Goal: Communication & Community: Share content

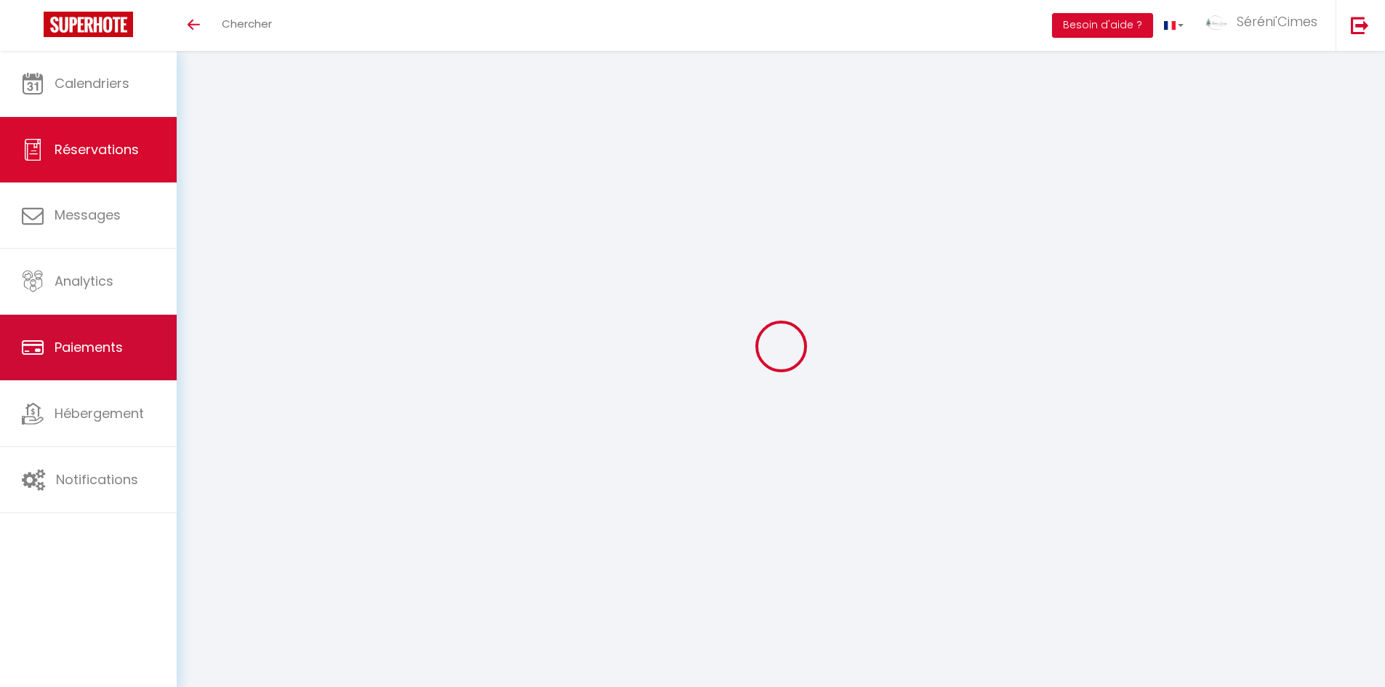
select select
checkbox input "false"
select select
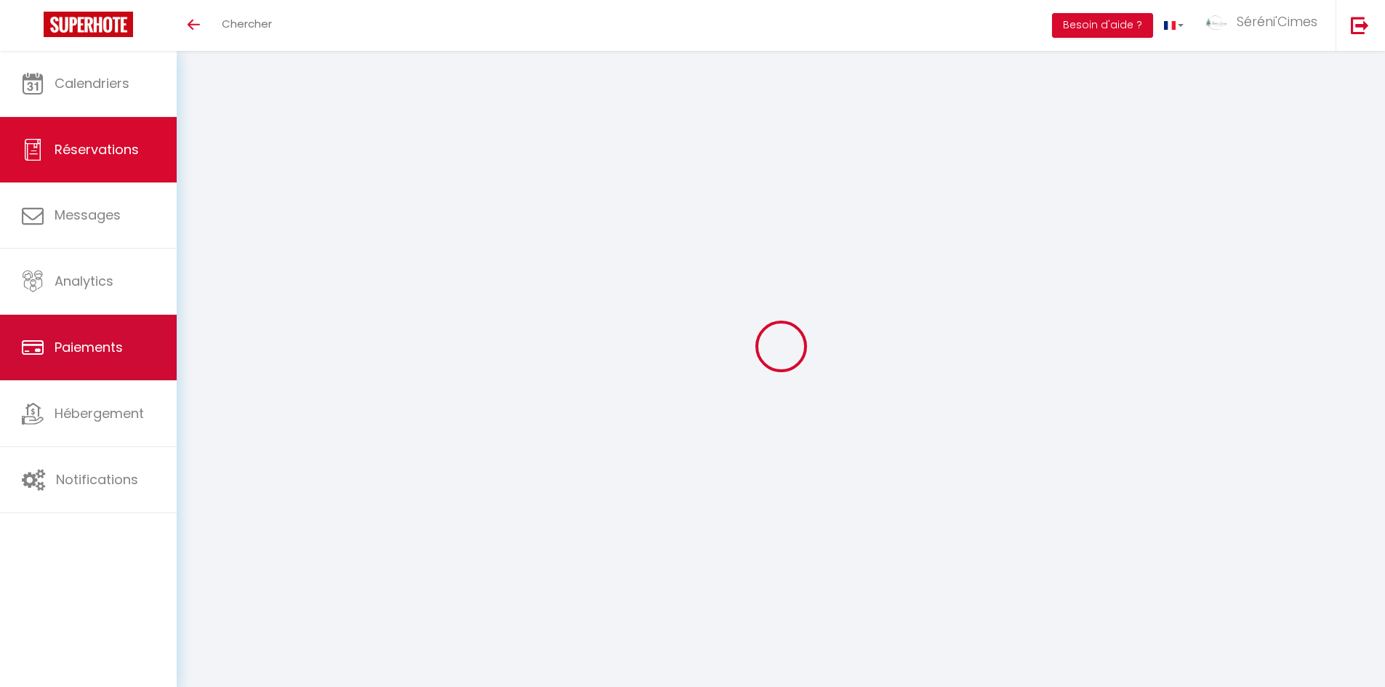
checkbox input "false"
type textarea "** LORE IPSUMDOLORS AME CONS ADI-ELIT ** Seddoeiusmo tem i utlaboreetdo magna a…"
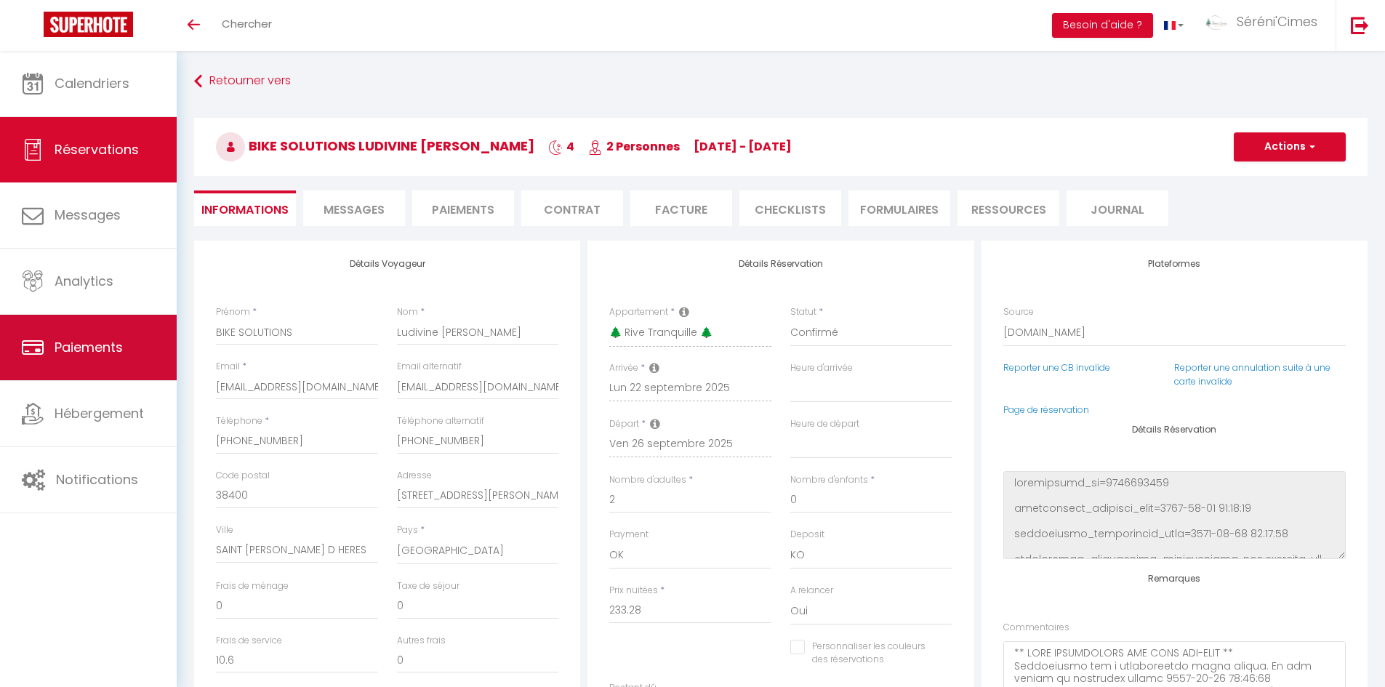
type input "40"
type input "11.66"
select select
checkbox input "false"
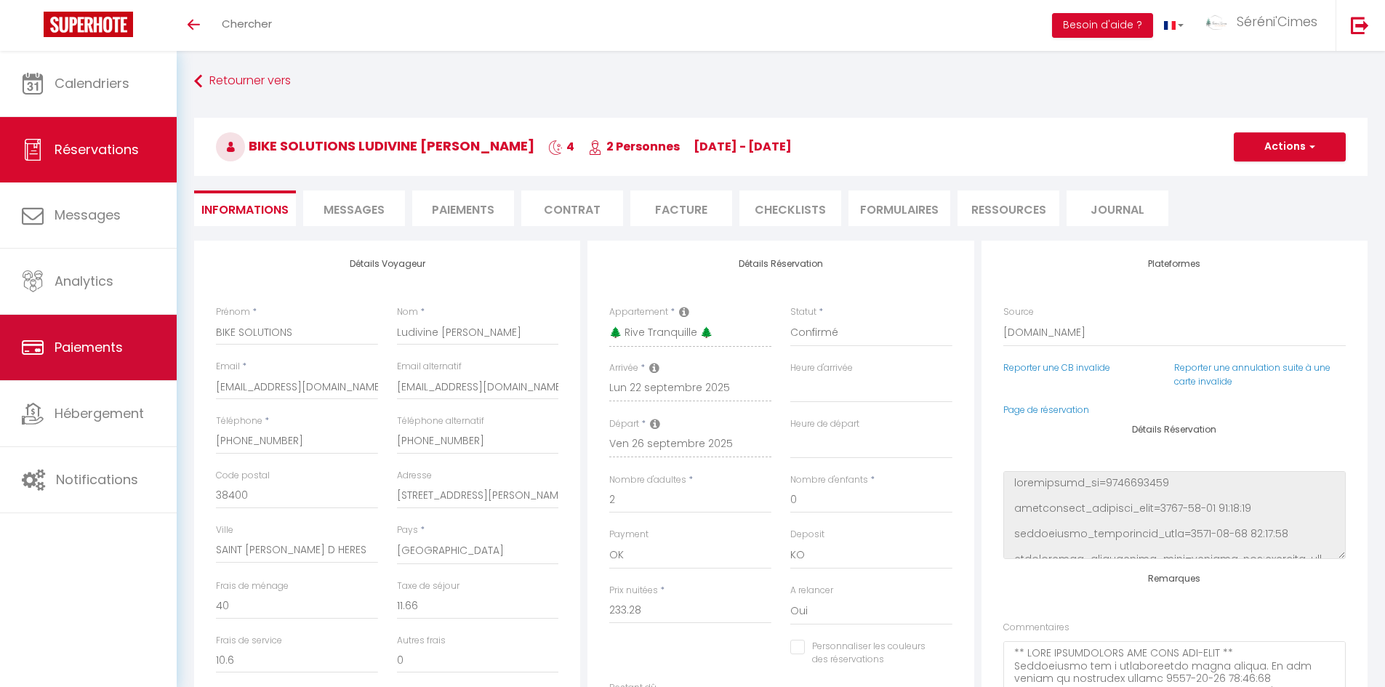
select select "18:00"
select select "08:30"
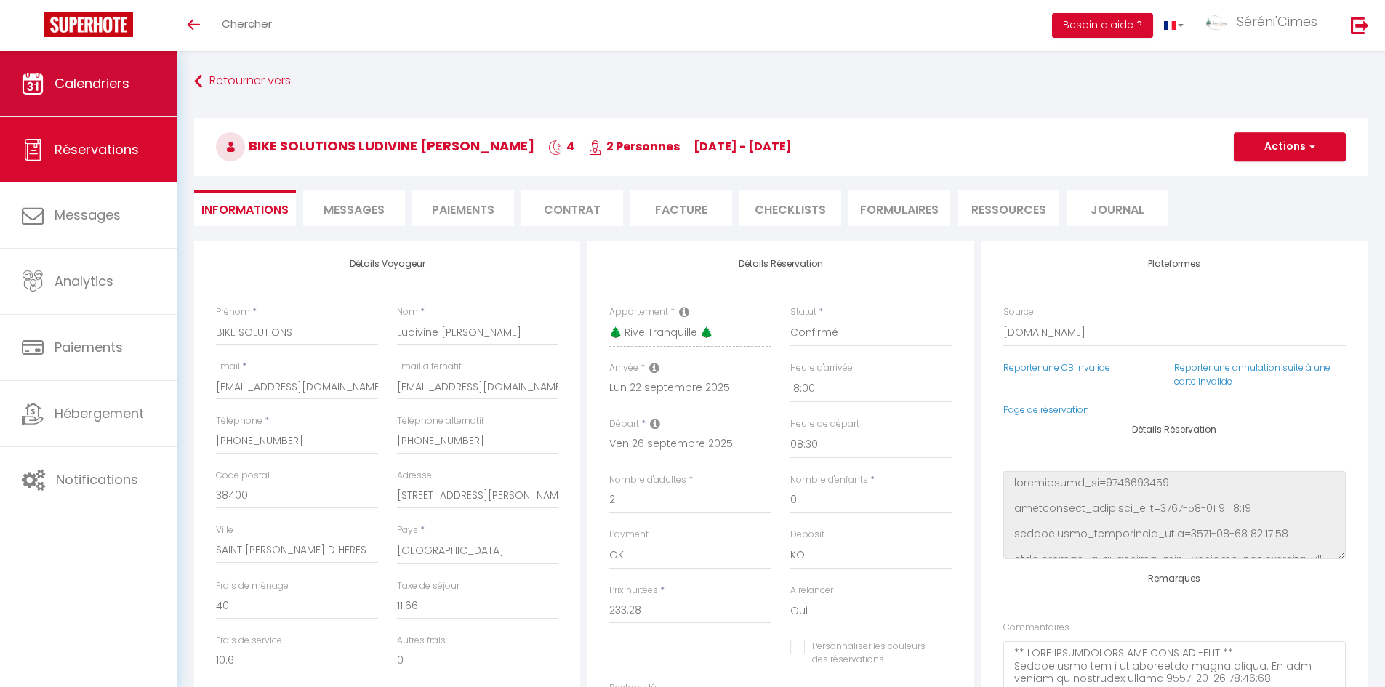
click at [114, 81] on span "Calendriers" at bounding box center [92, 83] width 75 height 18
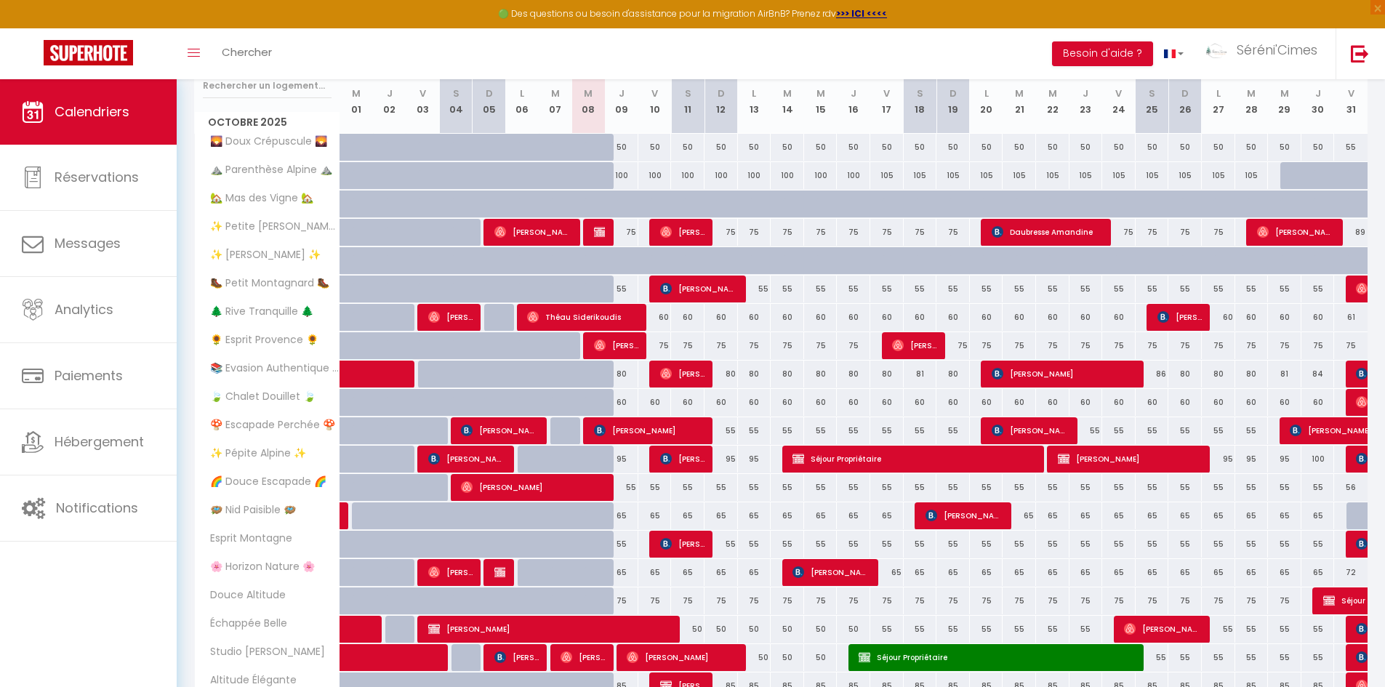
scroll to position [218, 0]
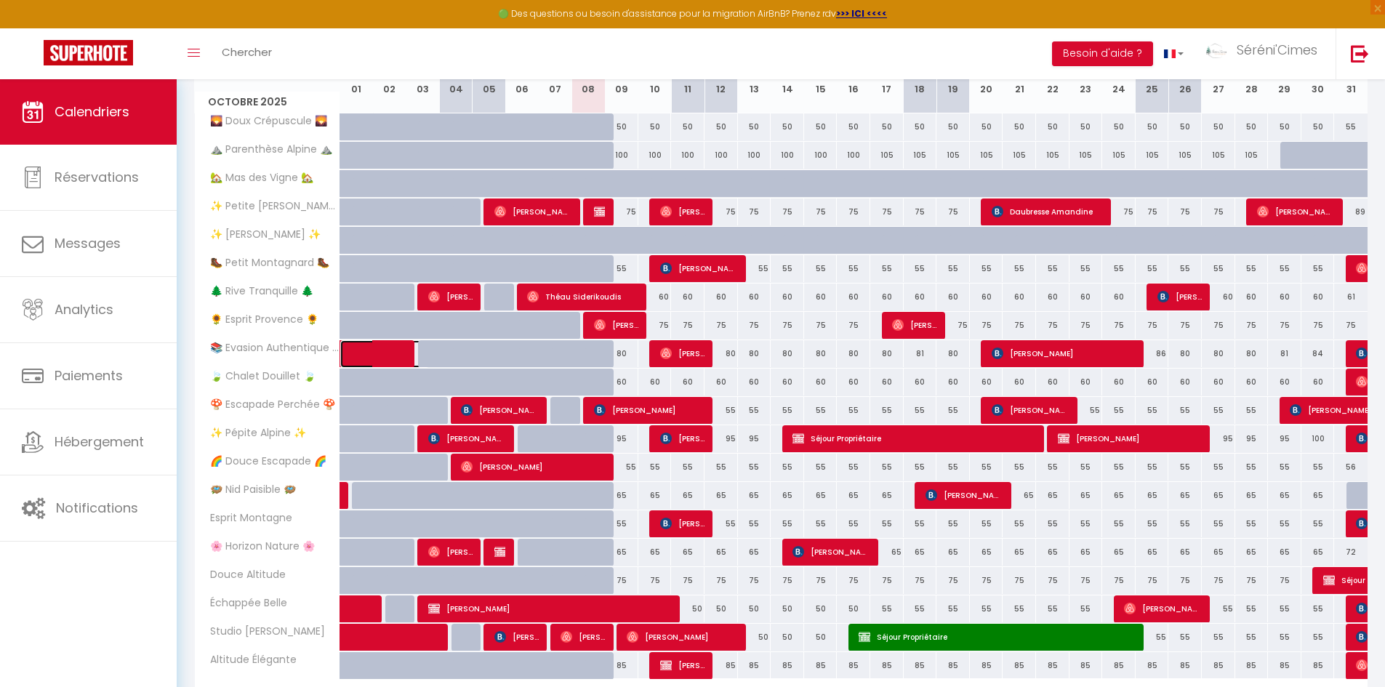
click at [364, 356] on span at bounding box center [395, 354] width 67 height 28
select select "OK"
select select "0"
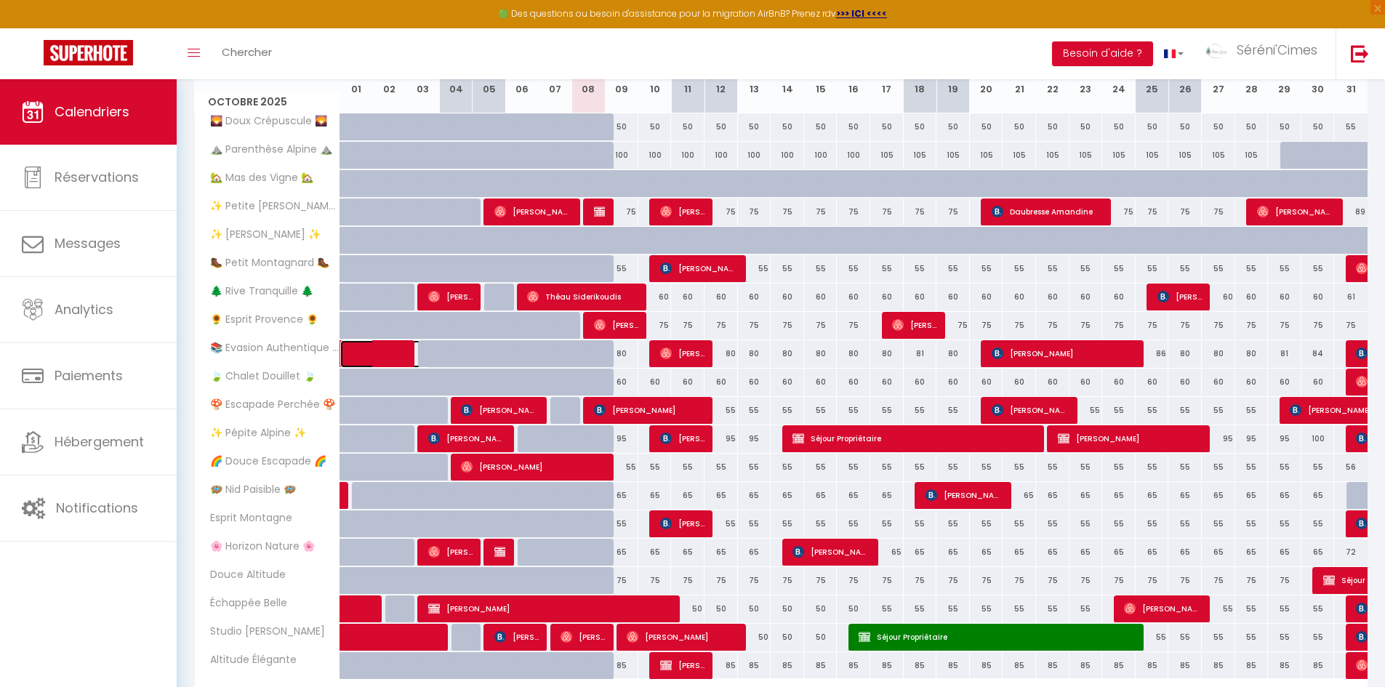
select select "1"
select select
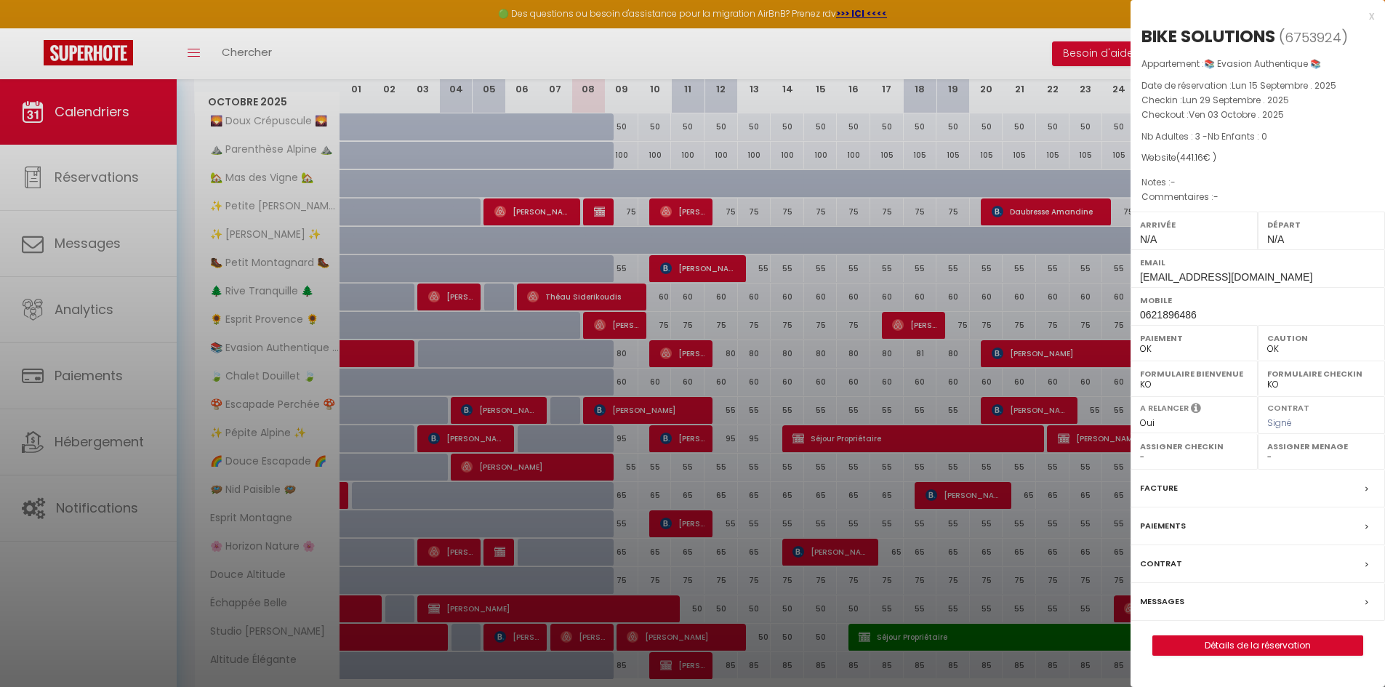
click at [1201, 633] on div "BIKE SOLUTIONS ( 6753924 ) Appartement : 📚 Evasion Authentique 📚 Date de réserv…" at bounding box center [1258, 340] width 255 height 631
click at [1193, 639] on link "Détails de la réservation" at bounding box center [1257, 645] width 209 height 19
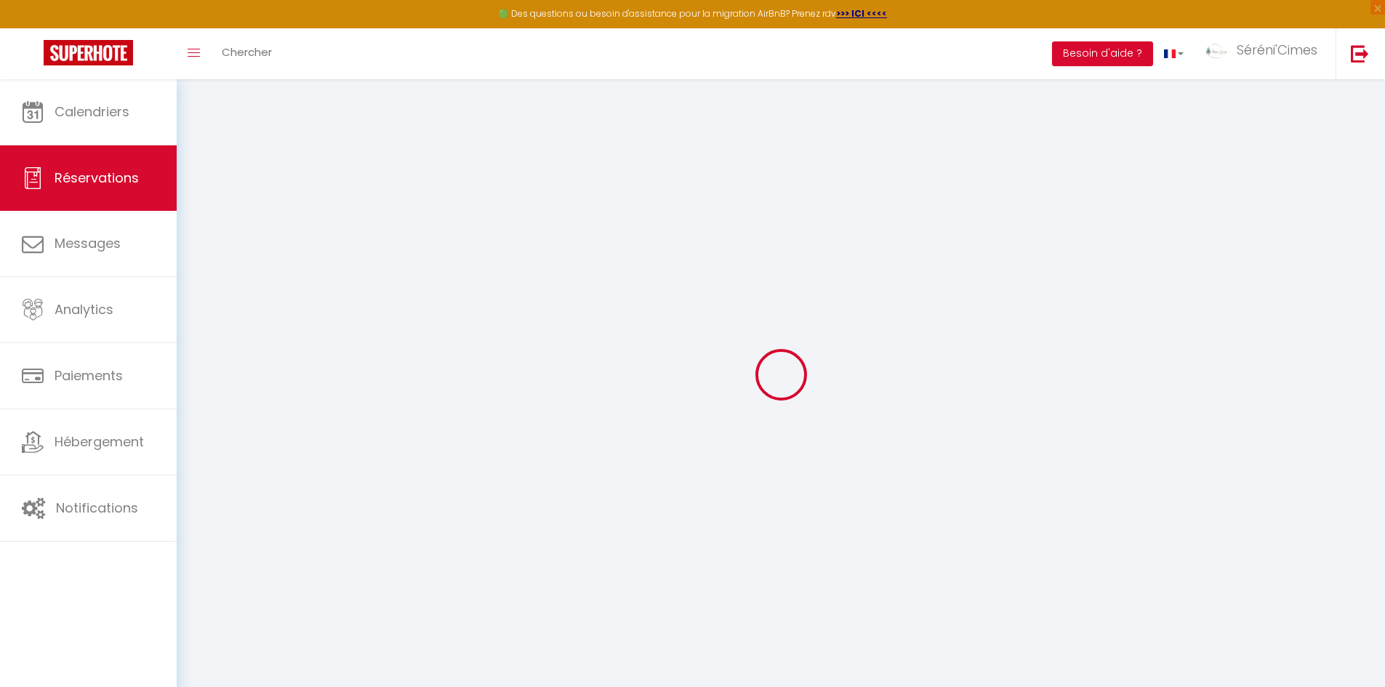
select select
checkbox input "false"
select select
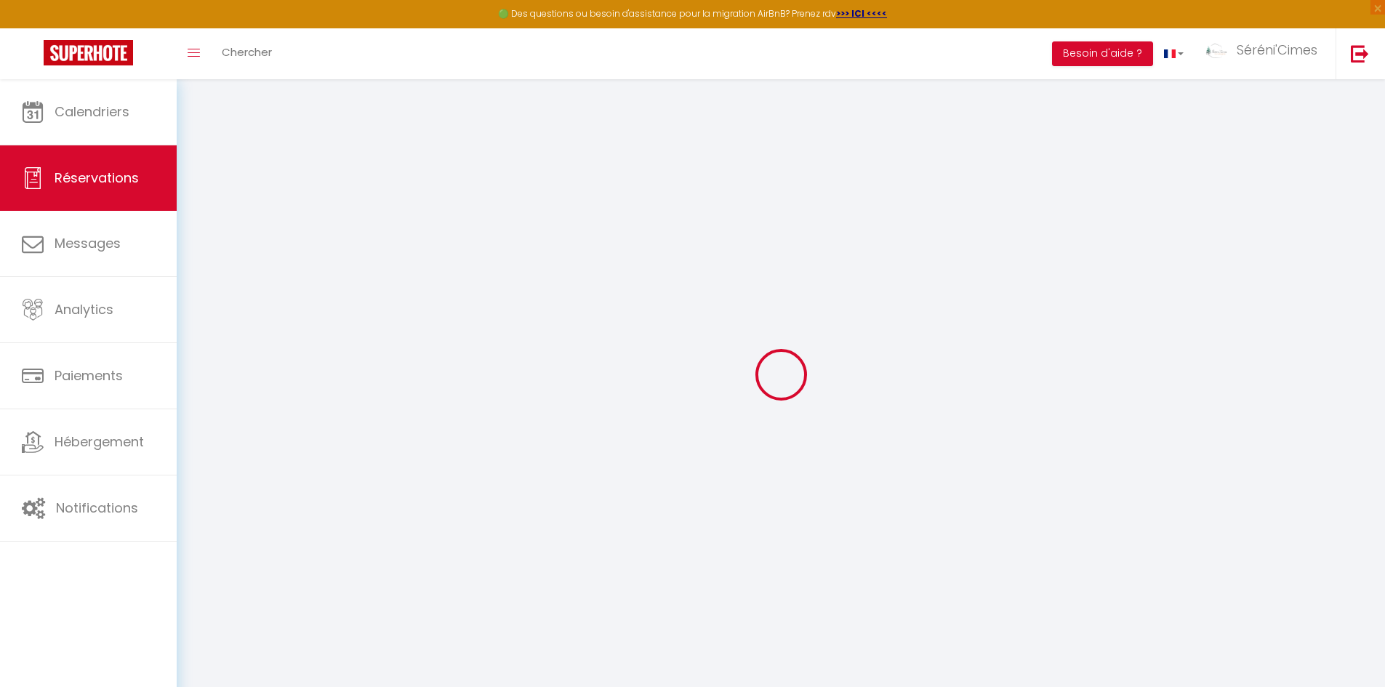
checkbox input "false"
select select
checkbox input "false"
type input "90"
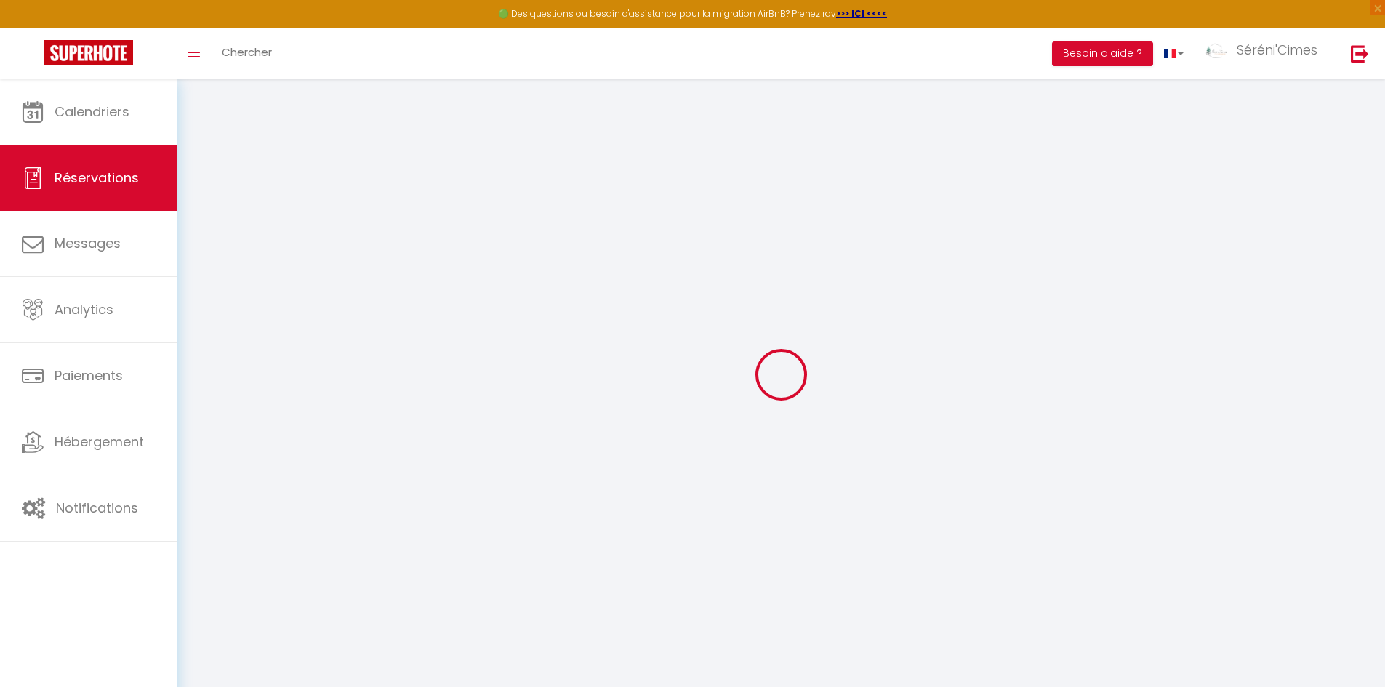
type input "18.36"
select select
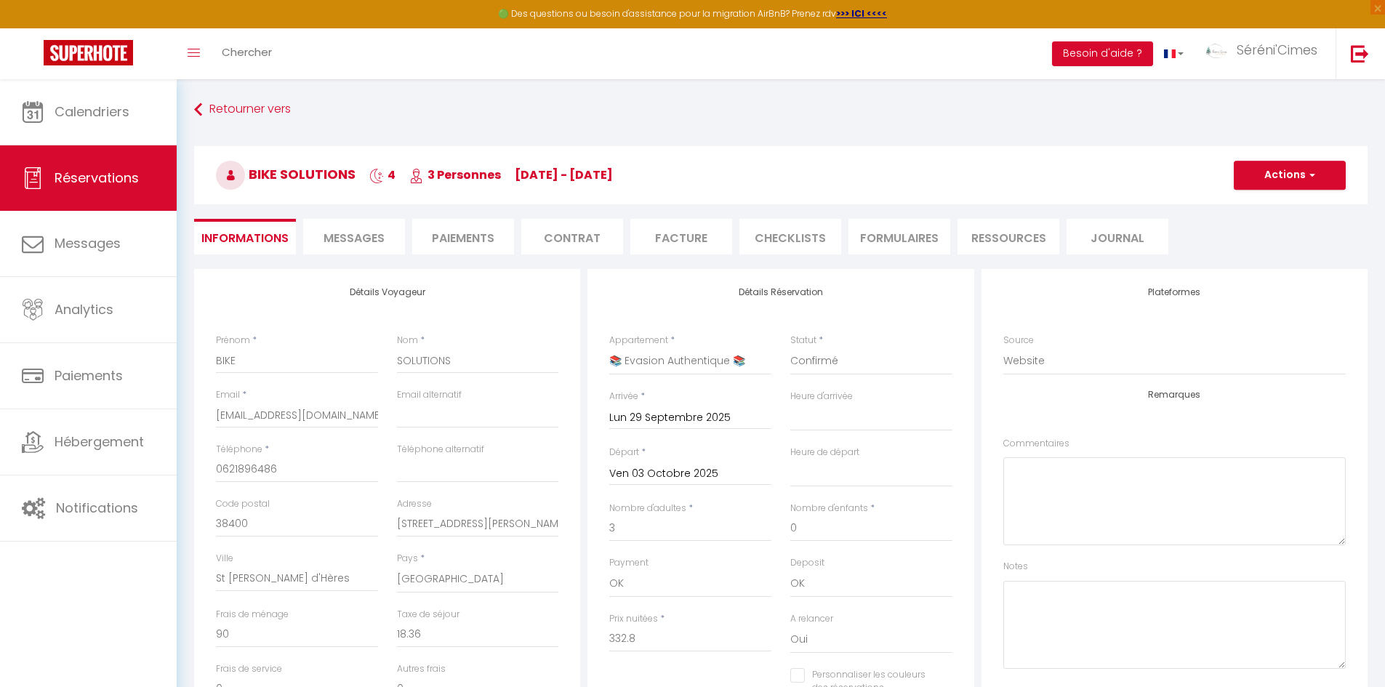
checkbox input "false"
select select
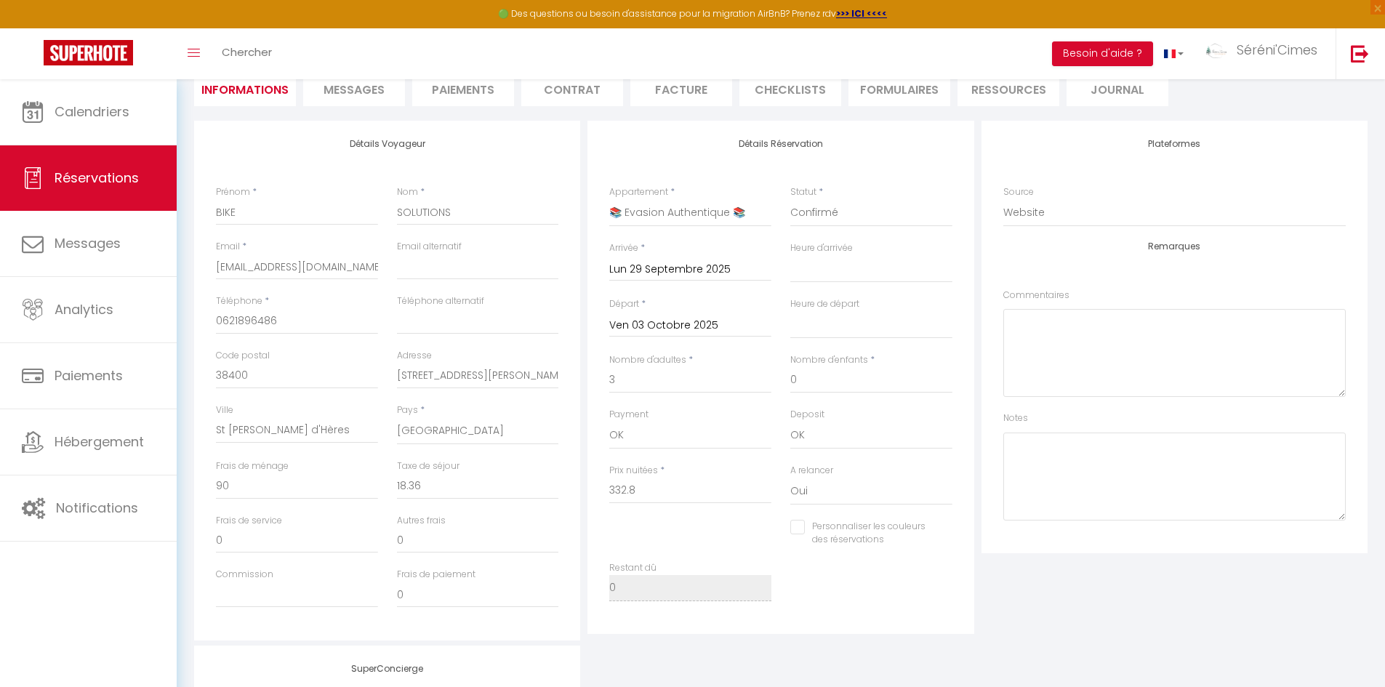
scroll to position [110, 0]
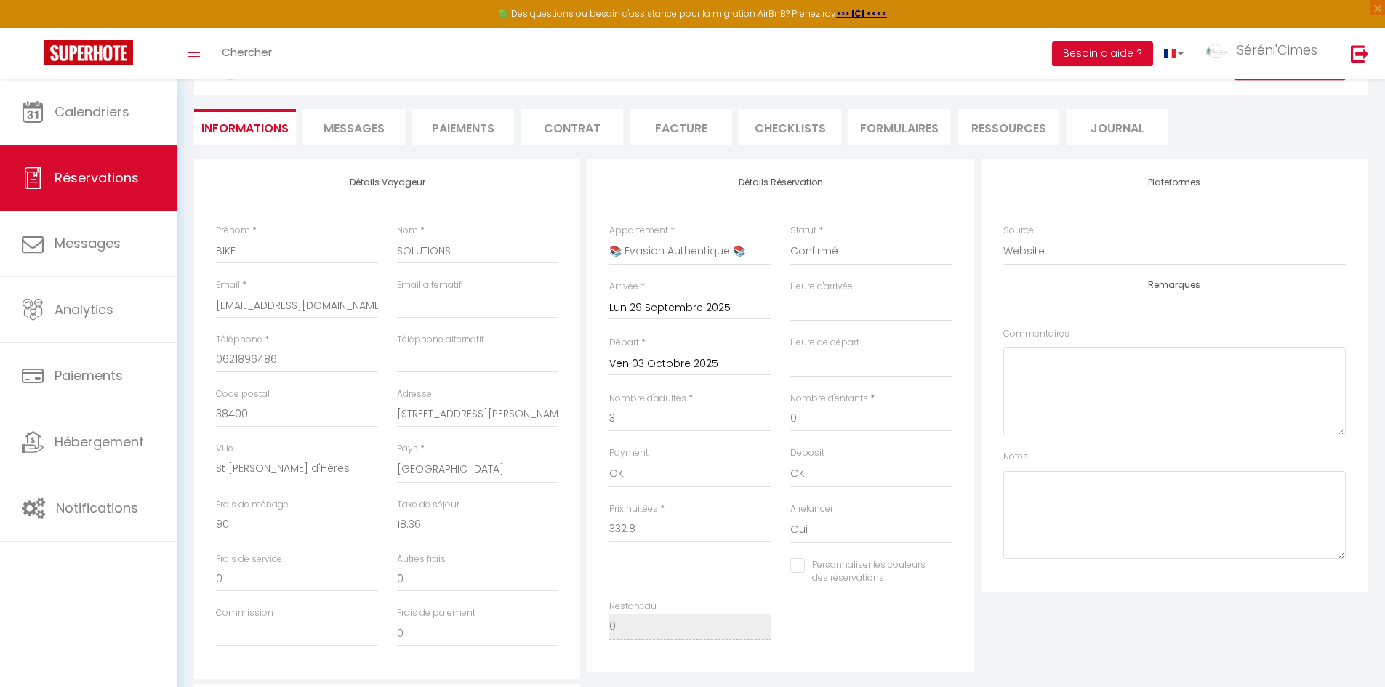
click at [665, 119] on li "Facture" at bounding box center [682, 127] width 102 height 36
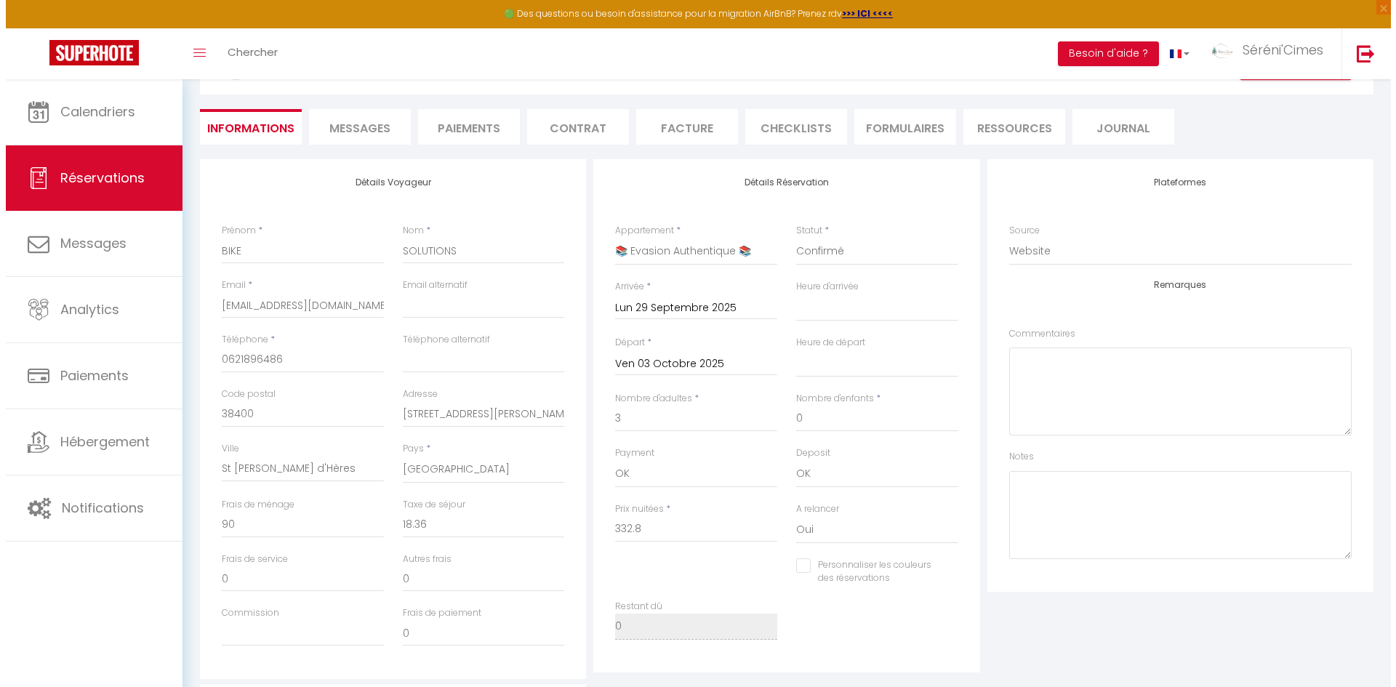
scroll to position [79, 0]
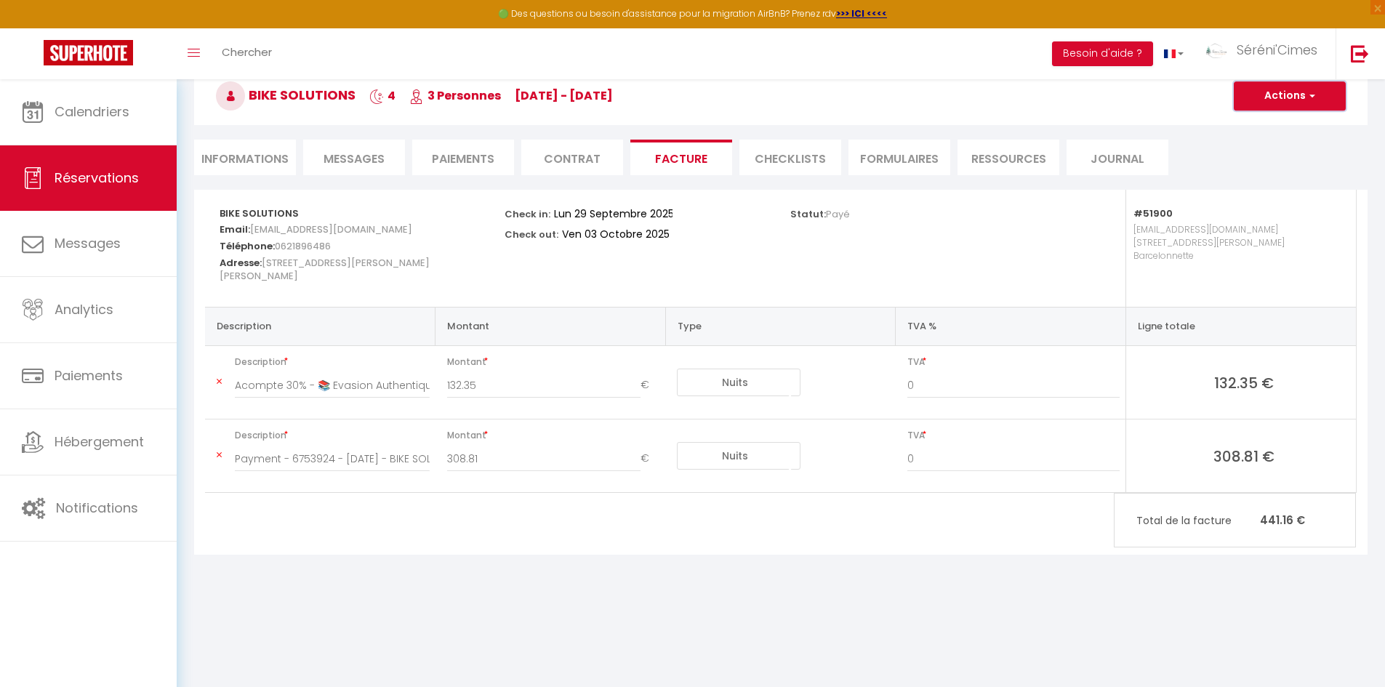
click at [1261, 100] on button "Actions" at bounding box center [1290, 95] width 112 height 29
click at [1273, 140] on link "Aperçu et éditer" at bounding box center [1279, 146] width 122 height 19
click at [1288, 101] on button "Actions" at bounding box center [1290, 95] width 112 height 29
click at [1279, 161] on link "Envoyer la facture" at bounding box center [1279, 165] width 122 height 19
type input "[EMAIL_ADDRESS][DOMAIN_NAME]"
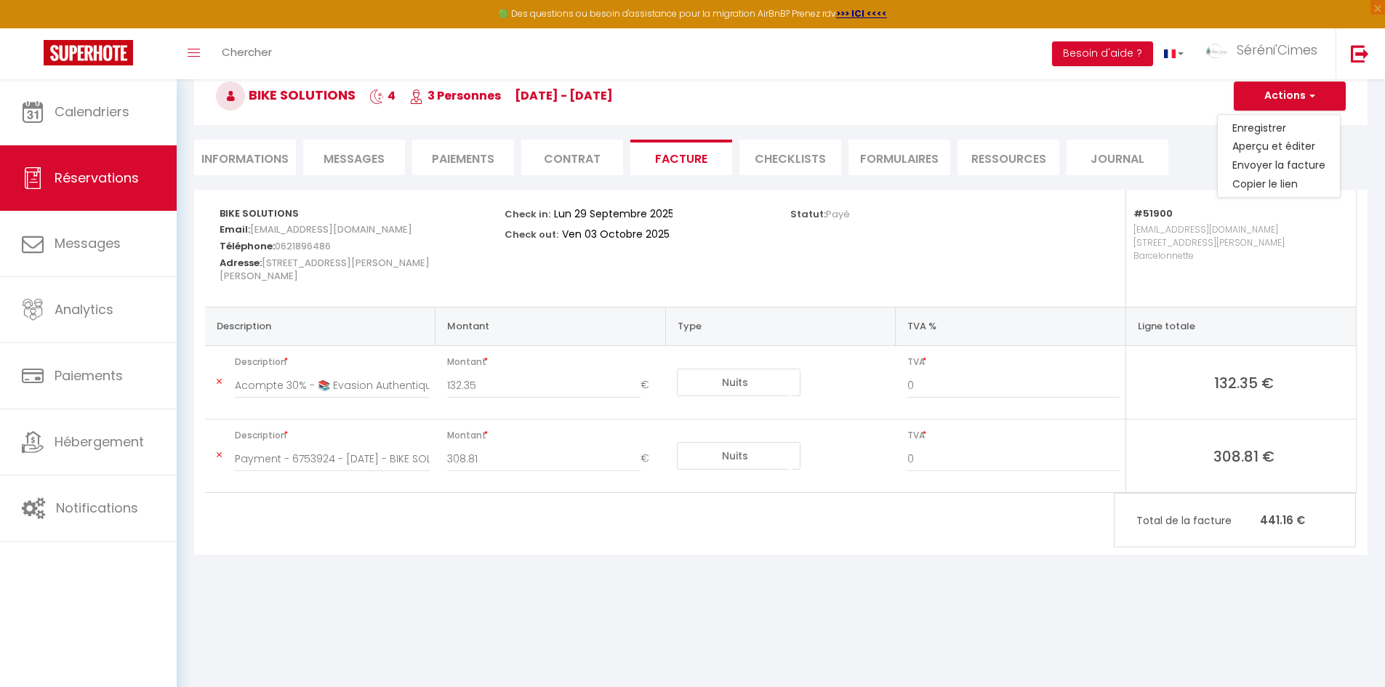
select select "fr"
type input "Votre facture 6753924 - 📚 Evasion Authentique 📚"
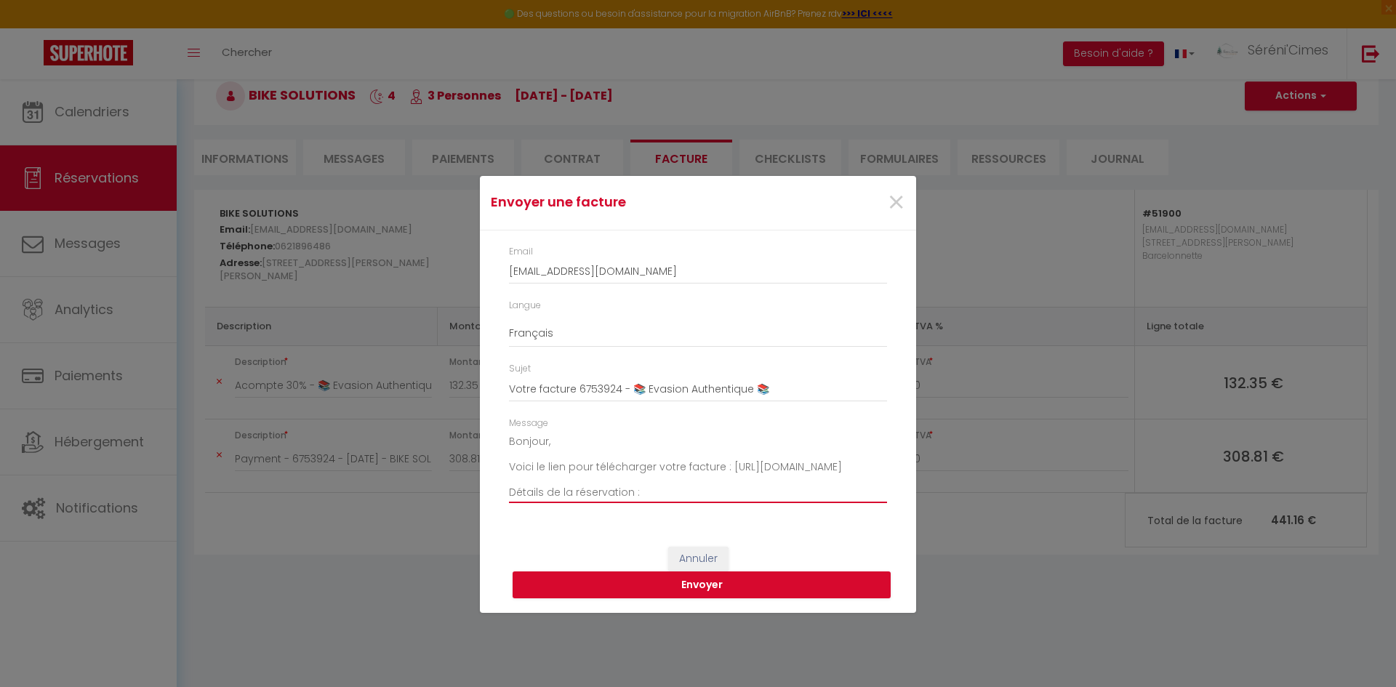
click at [548, 442] on textarea "Bonjour, Voici le lien pour télécharger votre facture : [URL][DOMAIN_NAME] Déta…" at bounding box center [698, 467] width 378 height 73
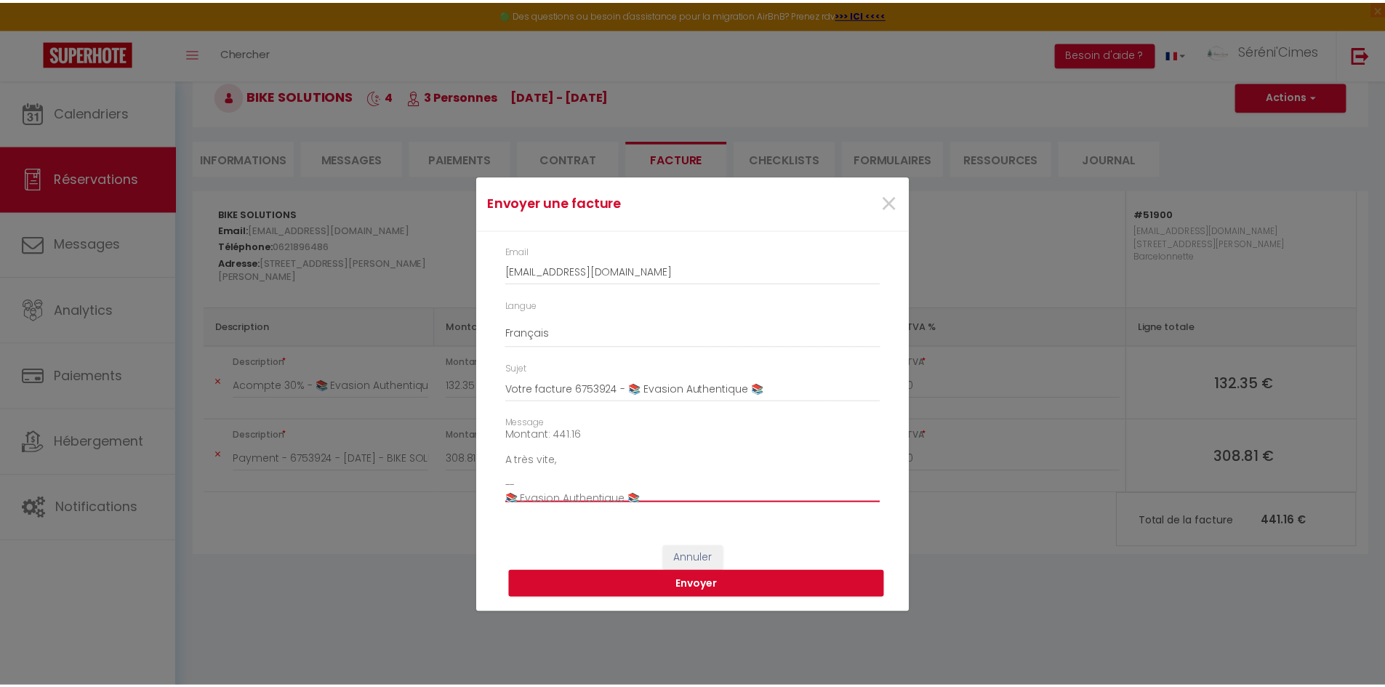
scroll to position [165, 0]
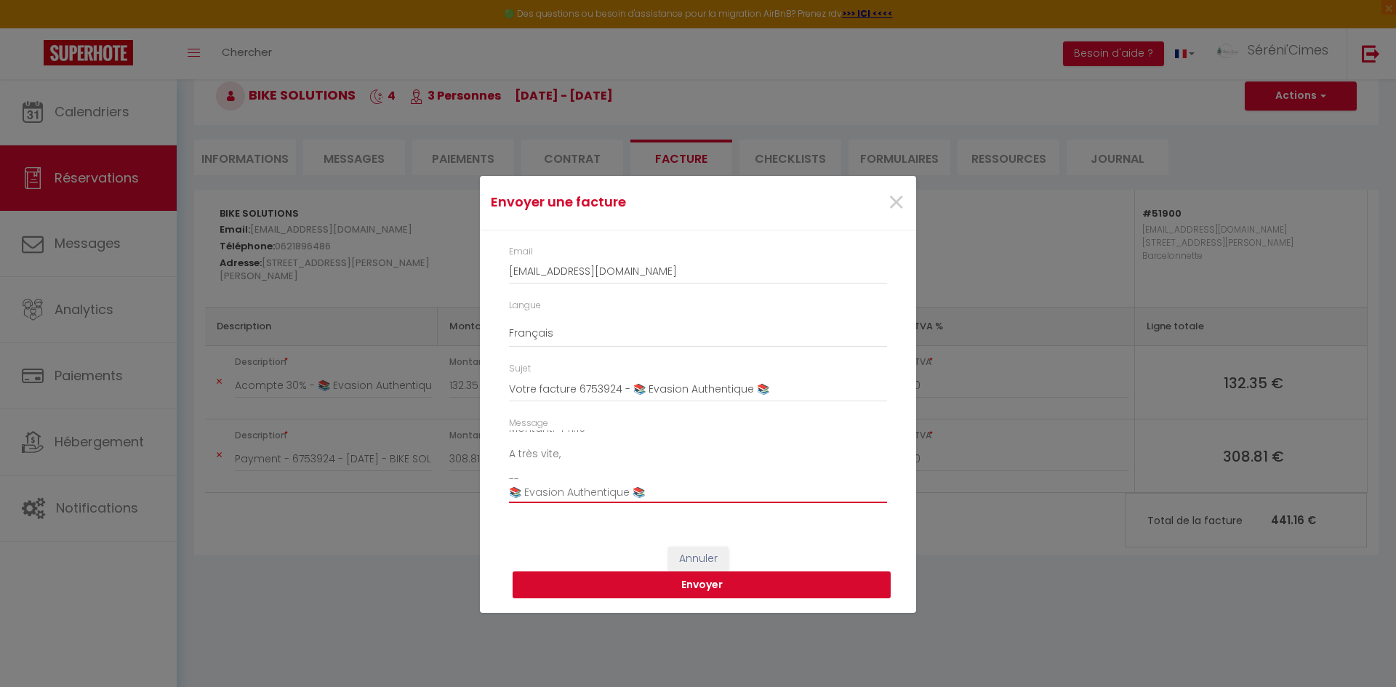
type textarea "Bonjour Nawel, Voici le lien pour télécharger votre facture : [URL][DOMAIN_NAME…"
click at [642, 587] on button "Envoyer" at bounding box center [702, 586] width 378 height 28
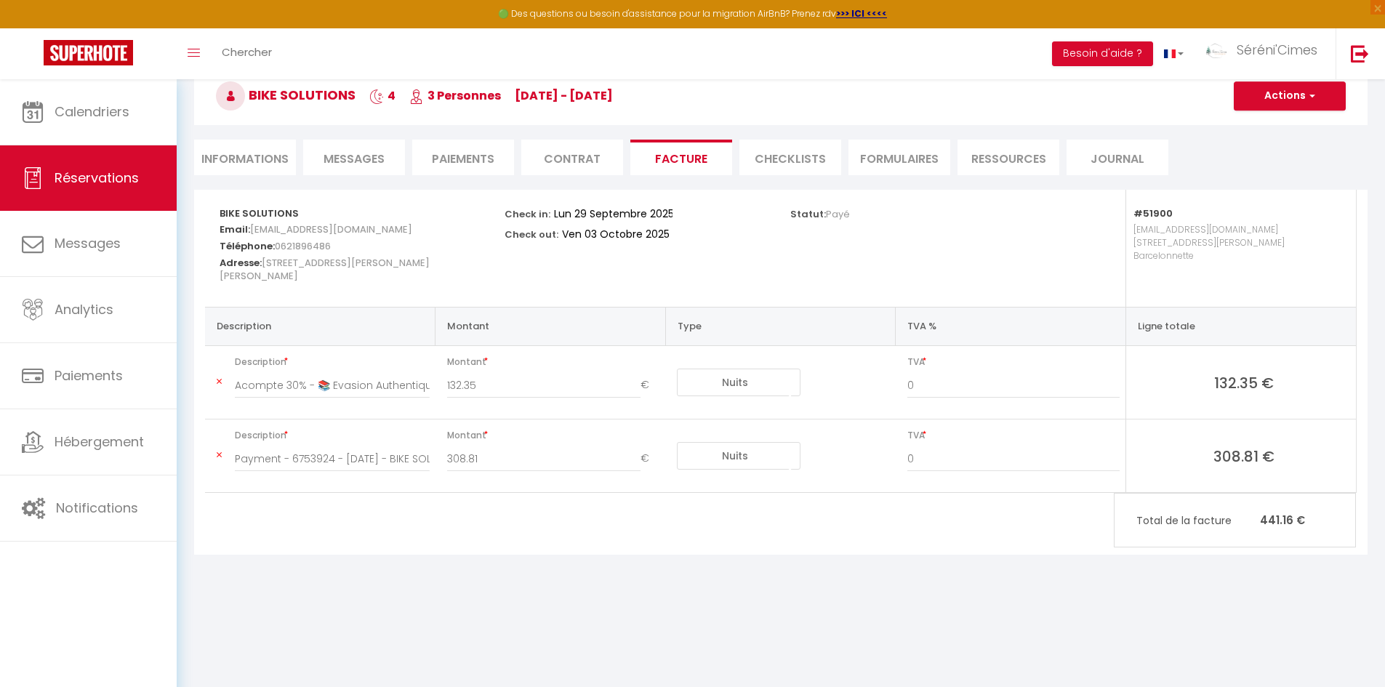
click at [1116, 597] on body "🟢 Des questions ou besoin d'assistance pour la migration AirBnB? Prenez rdv >>>…" at bounding box center [692, 343] width 1385 height 687
